Goal: Find specific page/section: Find specific page/section

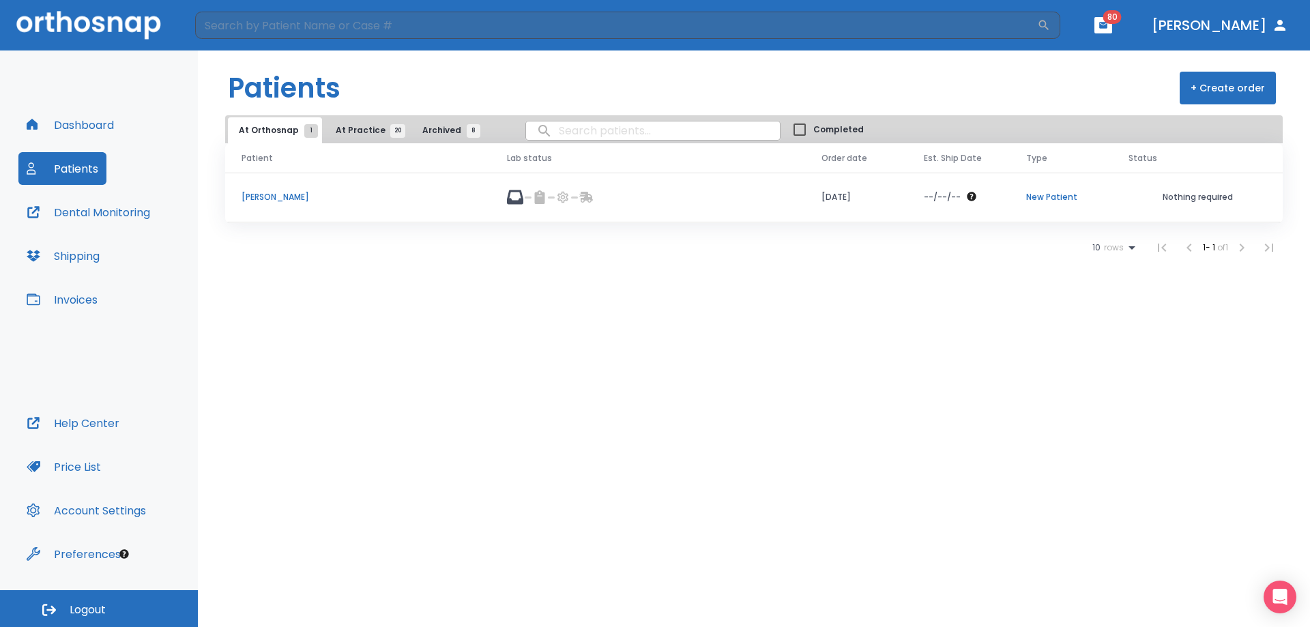
click at [98, 120] on button "Dashboard" at bounding box center [70, 125] width 104 height 33
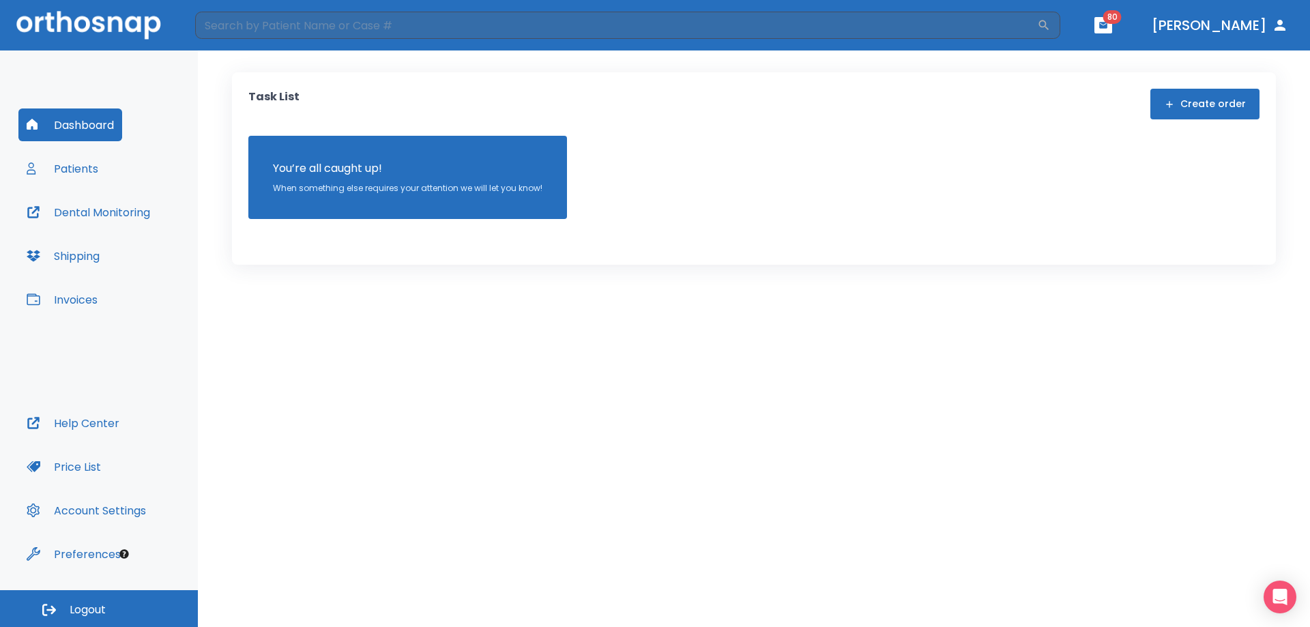
click at [82, 175] on button "Patients" at bounding box center [62, 168] width 88 height 33
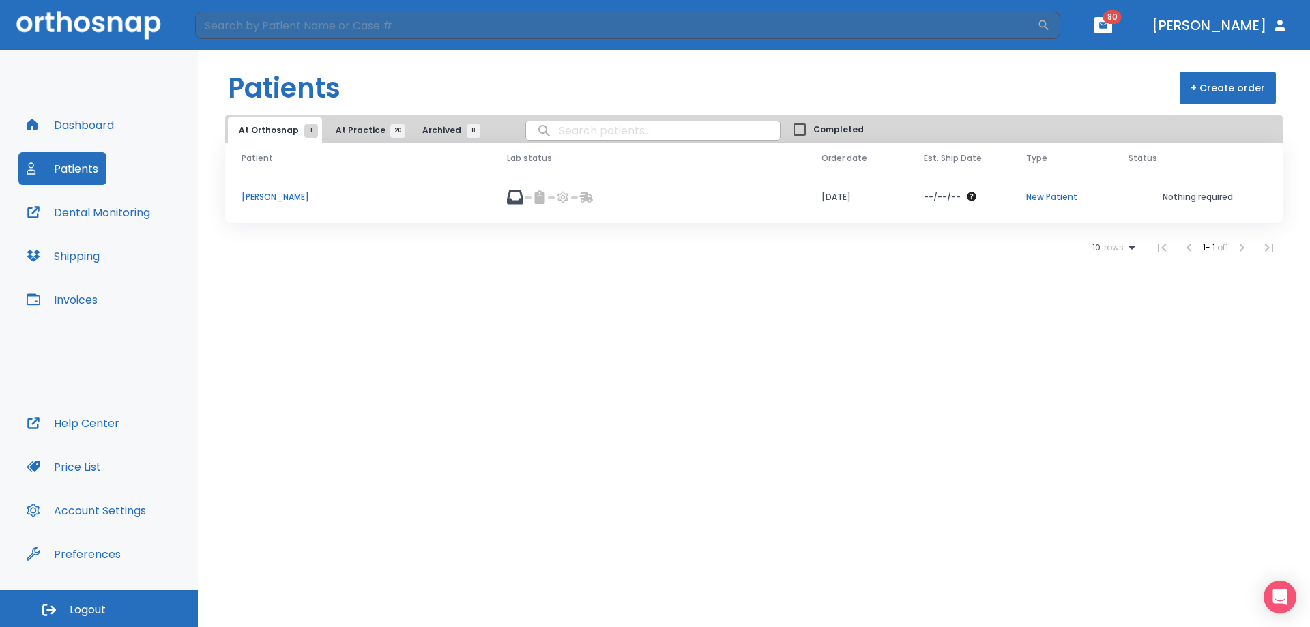
click at [368, 132] on span "At Practice 20" at bounding box center [367, 130] width 62 height 12
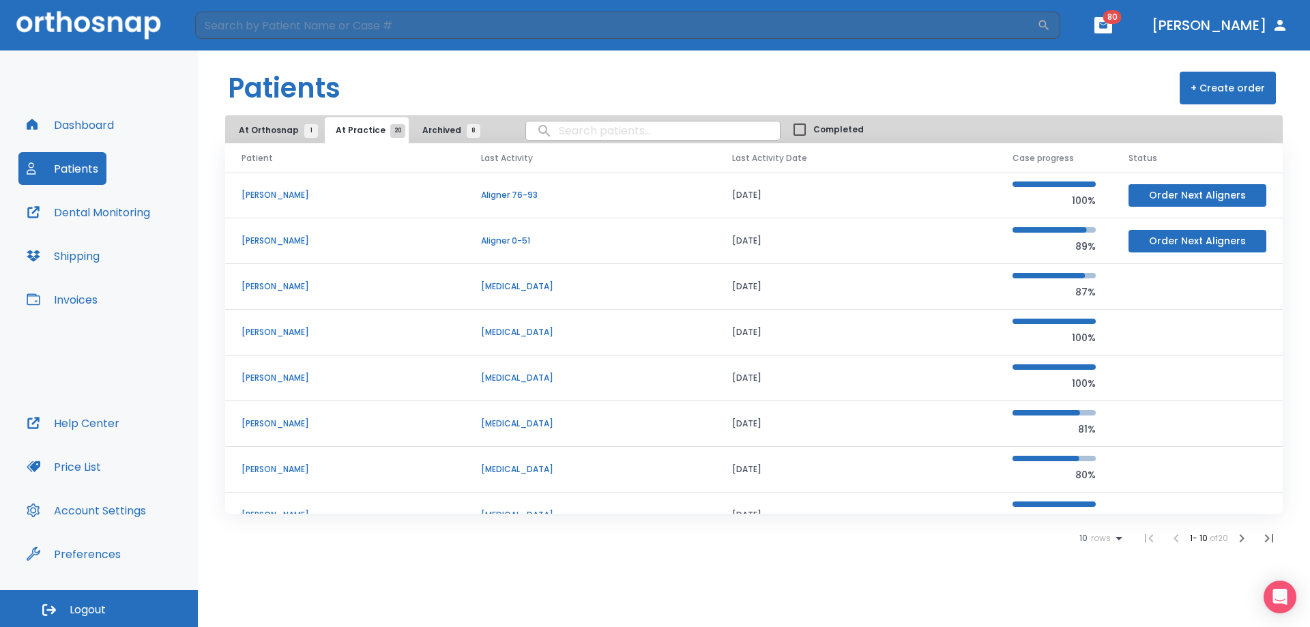
click at [1094, 536] on span "rows" at bounding box center [1099, 539] width 23 height 10
click at [1099, 588] on p "100" at bounding box center [1095, 594] width 14 height 12
